Goal: Task Accomplishment & Management: Use online tool/utility

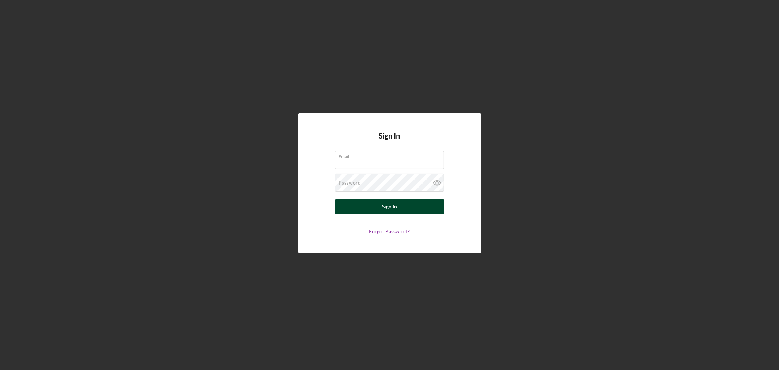
type input "[EMAIL_ADDRESS][DOMAIN_NAME]"
click at [394, 207] on div "Sign In" at bounding box center [389, 206] width 15 height 15
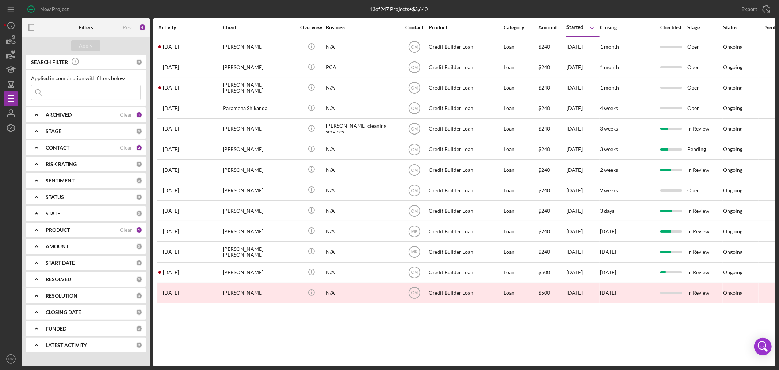
click at [99, 228] on div "PRODUCT" at bounding box center [83, 230] width 74 height 6
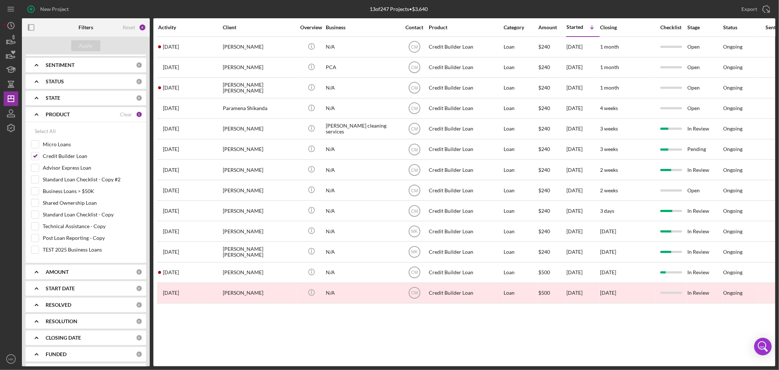
scroll to position [122, 0]
click at [35, 151] on input "Credit Builder Loan" at bounding box center [34, 149] width 7 height 7
checkbox input "false"
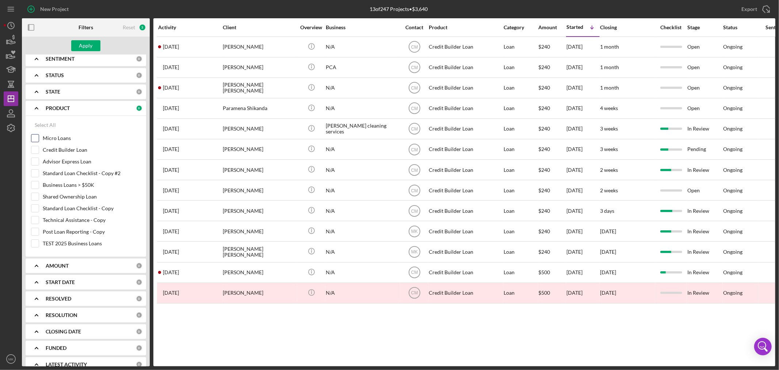
click at [35, 138] on input "Micro Loans" at bounding box center [34, 137] width 7 height 7
checkbox input "true"
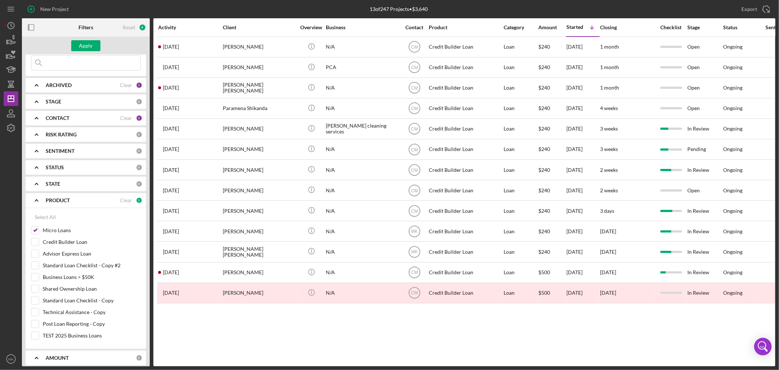
scroll to position [0, 0]
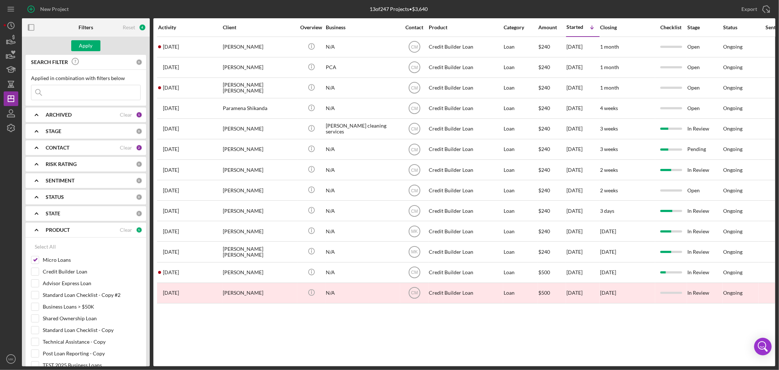
click at [92, 148] on div "CONTACT" at bounding box center [83, 148] width 74 height 6
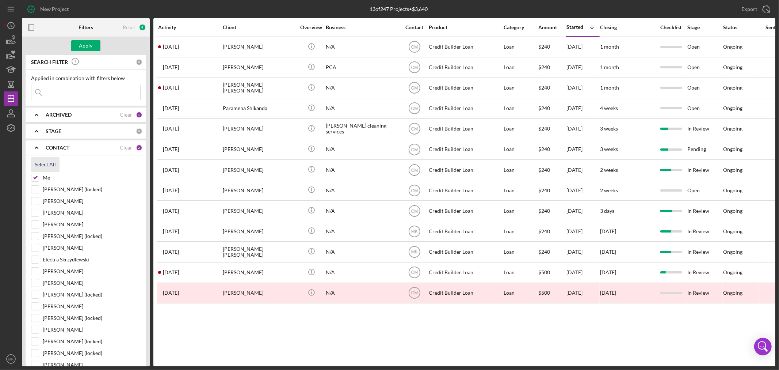
click at [47, 165] on div "Select All" at bounding box center [45, 164] width 21 height 15
checkbox input "true"
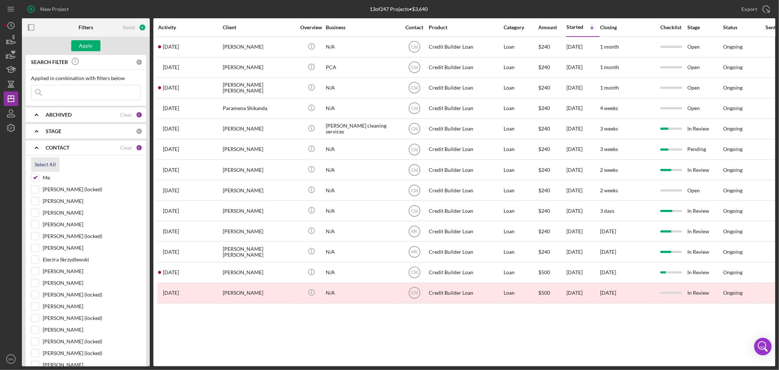
checkbox input "true"
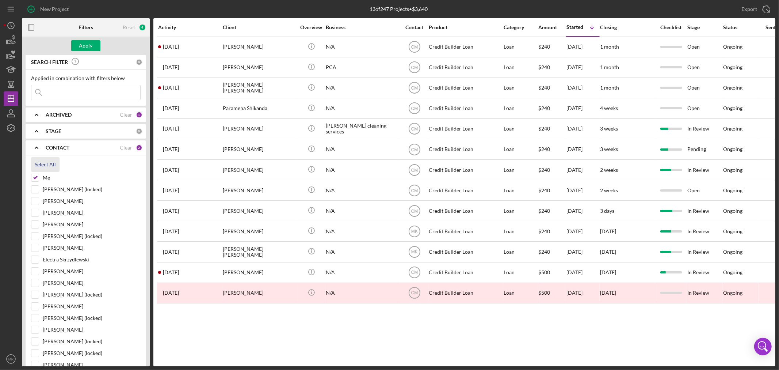
checkbox input "true"
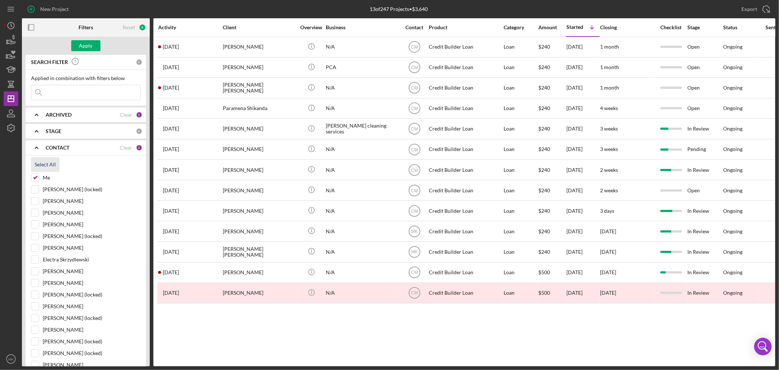
checkbox input "true"
click at [86, 45] on div "Apply" at bounding box center [86, 45] width 14 height 11
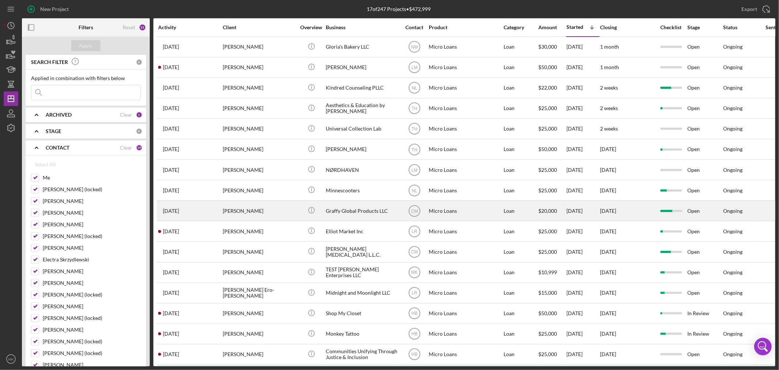
click at [373, 213] on div "Graffy Global Products LLC" at bounding box center [362, 210] width 73 height 19
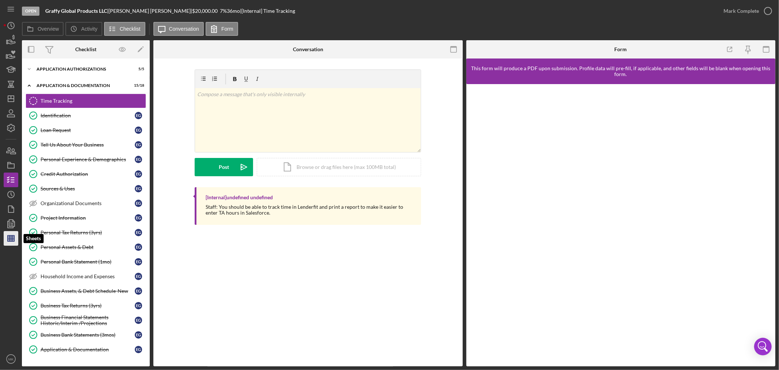
click at [14, 240] on icon "button" at bounding box center [11, 238] width 18 height 18
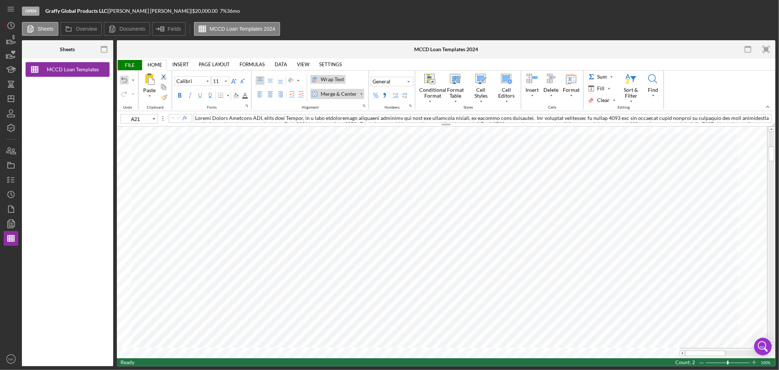
click at [124, 79] on div "Undo" at bounding box center [124, 80] width 6 height 6
click at [126, 81] on div "Undo" at bounding box center [124, 80] width 6 height 6
type input "A21"
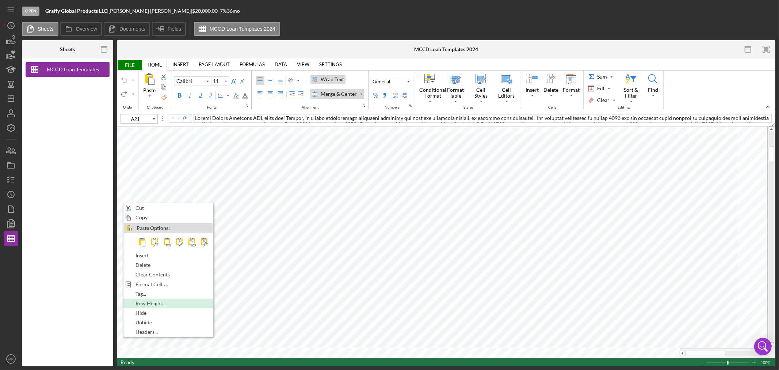
click at [195, 303] on div "Row Height..." at bounding box center [168, 303] width 88 height 8
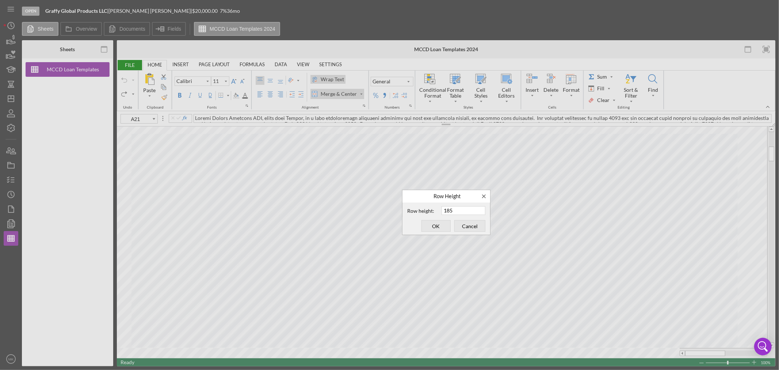
drag, startPoint x: 461, startPoint y: 210, endPoint x: 432, endPoint y: 211, distance: 29.2
click at [432, 211] on div "Row height: 185" at bounding box center [446, 210] width 78 height 9
type input "200"
click at [430, 223] on span "OK" at bounding box center [436, 226] width 24 height 10
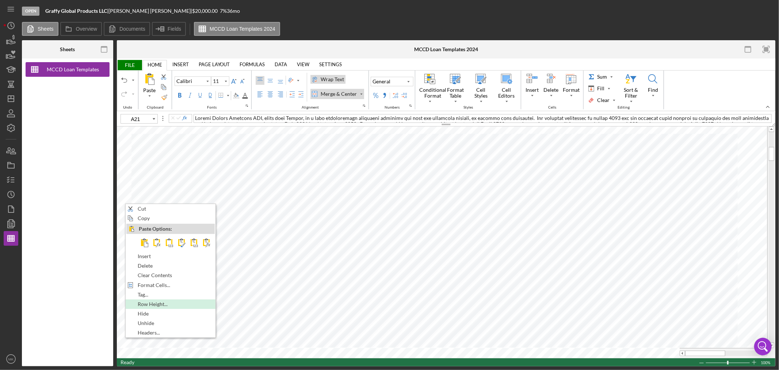
click at [168, 303] on span "Row Height..." at bounding box center [157, 304] width 38 height 6
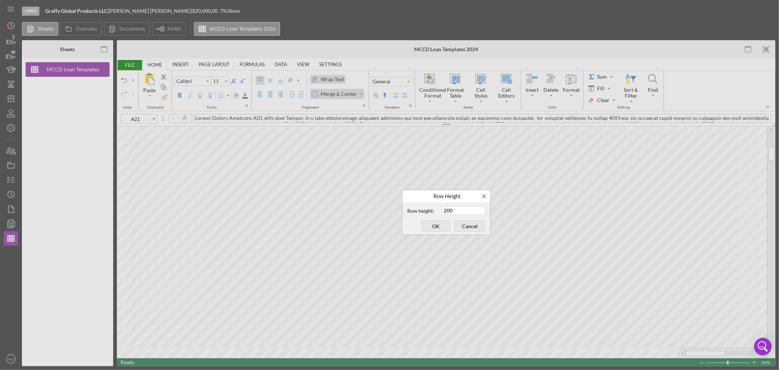
drag, startPoint x: 462, startPoint y: 213, endPoint x: 438, endPoint y: 214, distance: 24.1
click at [438, 214] on div "Row height: 200" at bounding box center [446, 210] width 78 height 9
type input "225"
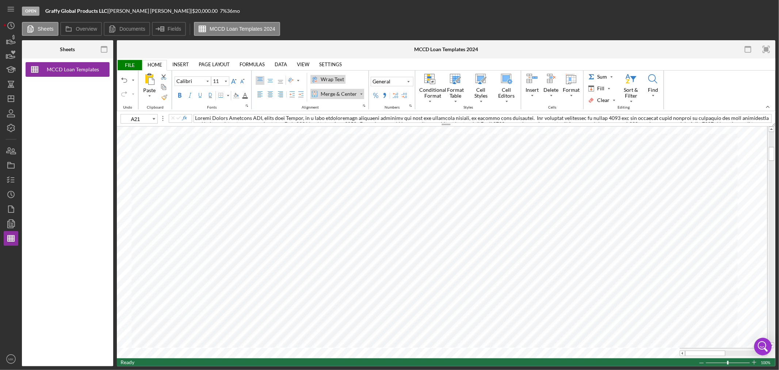
type input "J21"
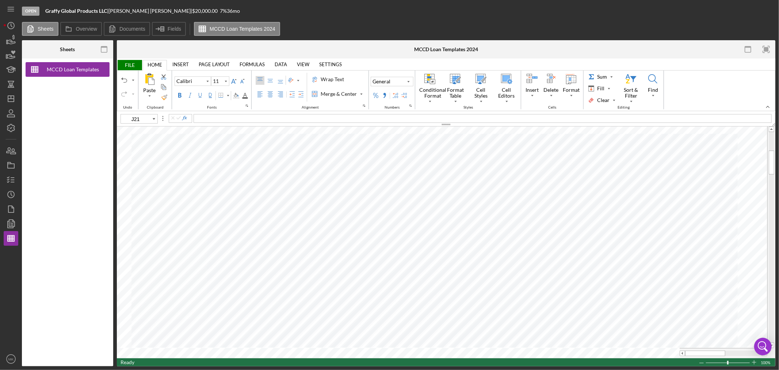
type input "8"
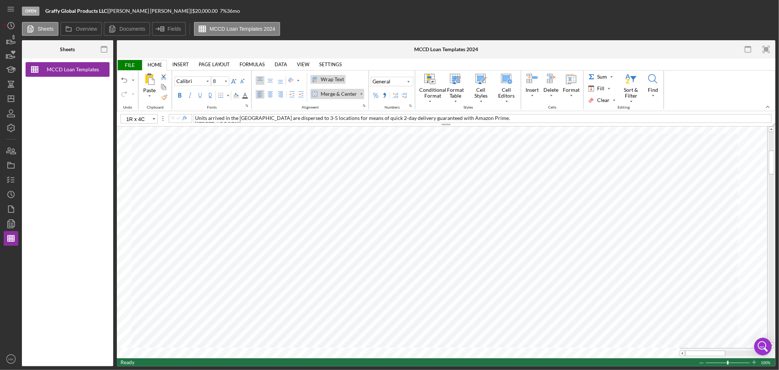
type input "E34"
type input "11"
type input "A63"
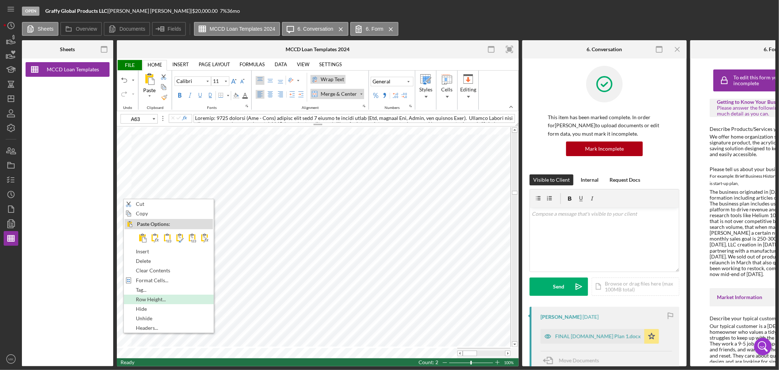
click at [187, 296] on div "Row Height..." at bounding box center [169, 299] width 88 height 8
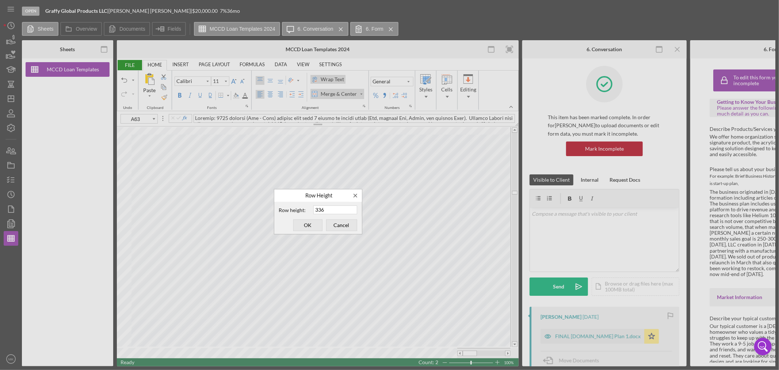
drag, startPoint x: 333, startPoint y: 209, endPoint x: 279, endPoint y: 207, distance: 54.1
click at [279, 207] on div "Row height: 336" at bounding box center [318, 209] width 78 height 9
type input "400"
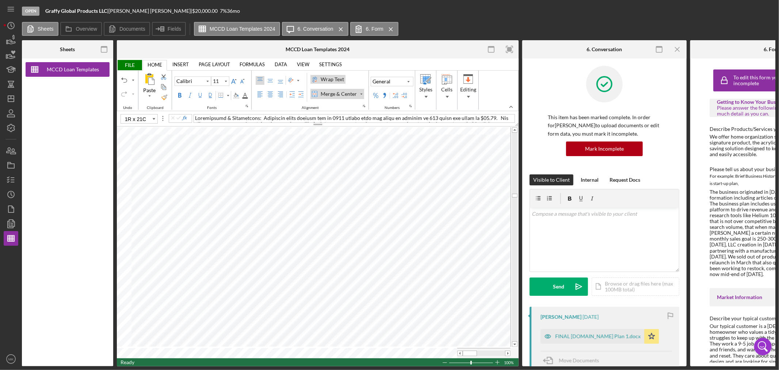
type input "A64"
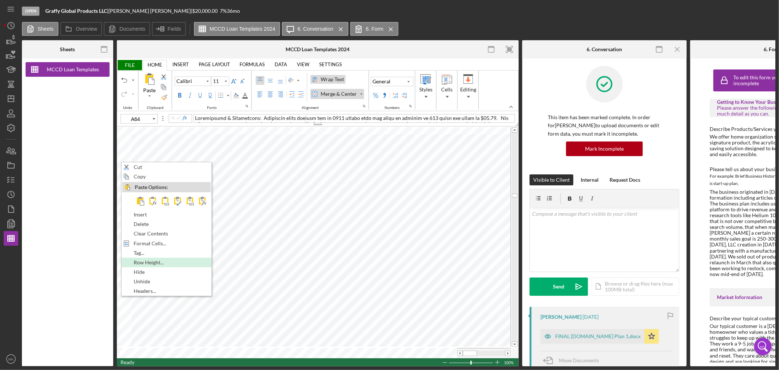
click at [191, 265] on div "Row Height..." at bounding box center [166, 262] width 88 height 8
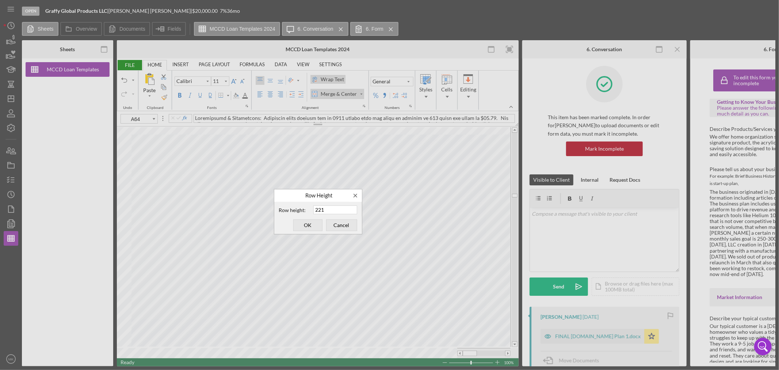
drag, startPoint x: 330, startPoint y: 208, endPoint x: 400, endPoint y: 225, distance: 72.2
click at [309, 209] on div "Row height: 221" at bounding box center [318, 209] width 78 height 9
type input "250"
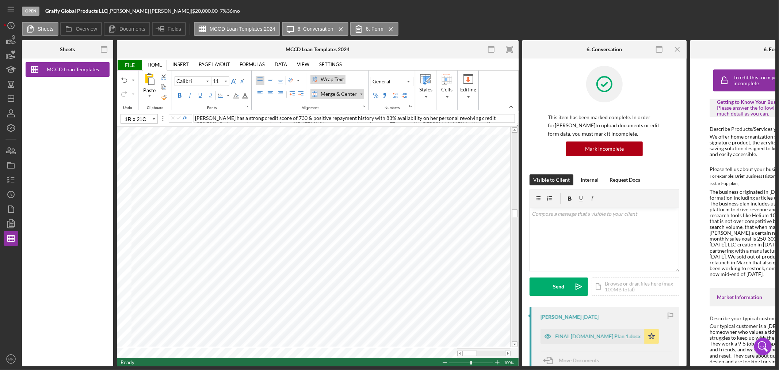
type input "A84"
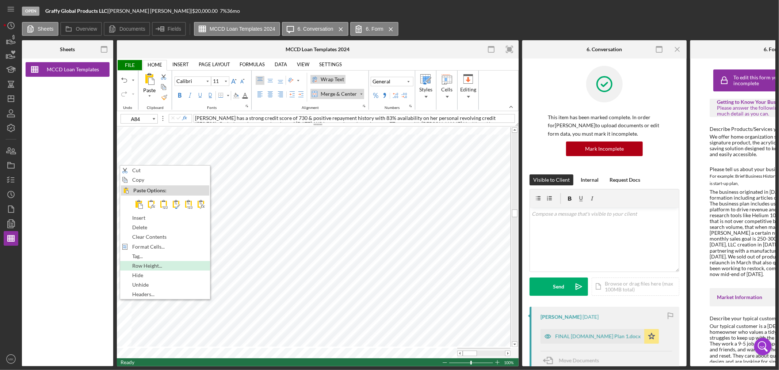
click at [183, 267] on div "Row Height..." at bounding box center [165, 266] width 88 height 8
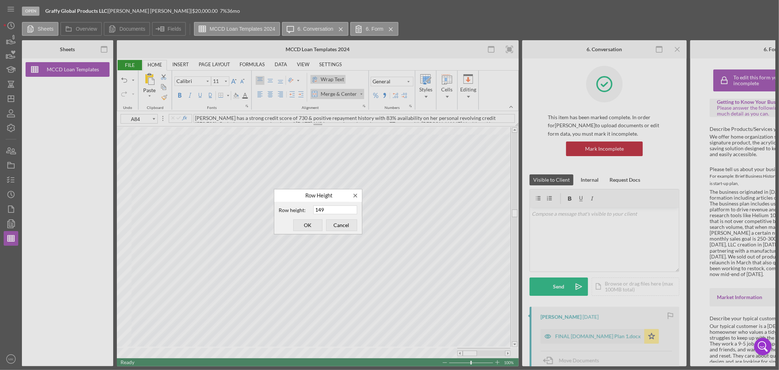
drag, startPoint x: 332, startPoint y: 206, endPoint x: 292, endPoint y: 210, distance: 39.6
click at [292, 210] on div "Row height: 149" at bounding box center [318, 209] width 78 height 9
type input "170"
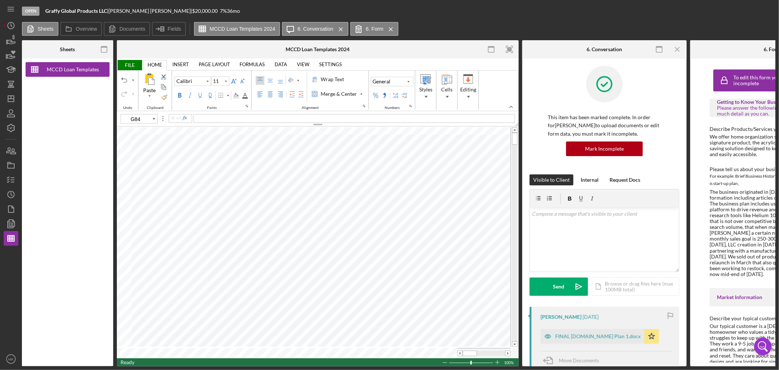
type input "G2"
